Goal: Navigation & Orientation: Find specific page/section

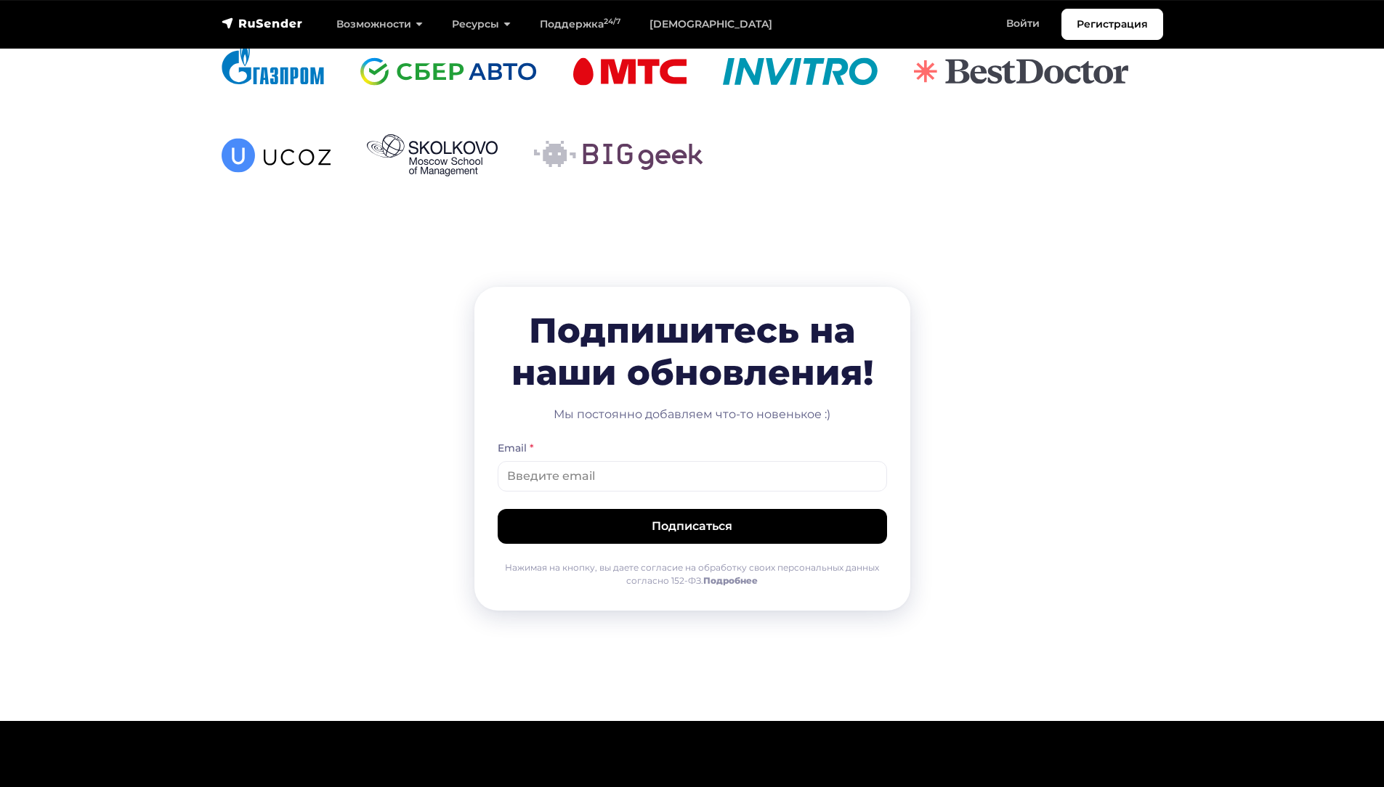
scroll to position [3724, 0]
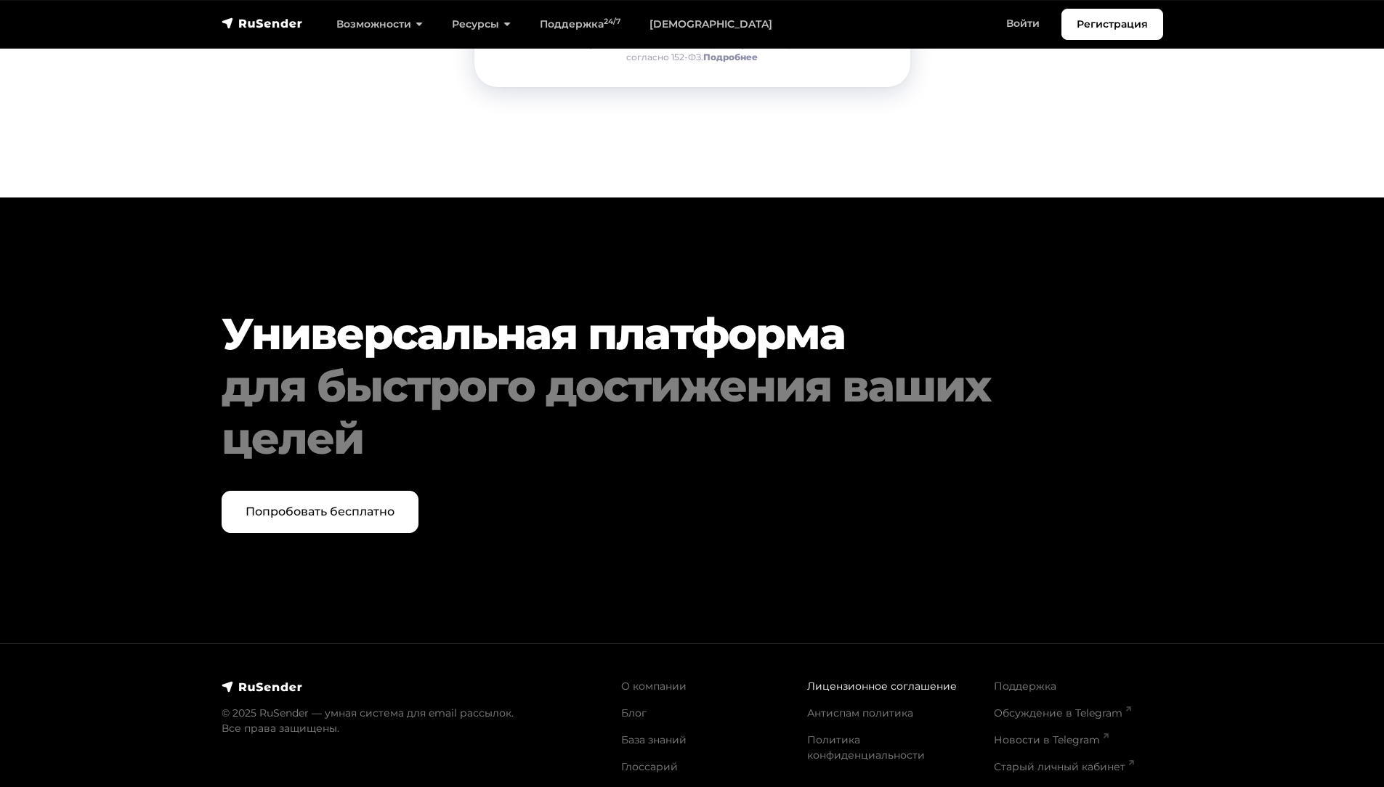
click at [922, 680] on link "Лицензионное соглашение" at bounding box center [882, 686] width 150 height 13
